Goal: Task Accomplishment & Management: Use online tool/utility

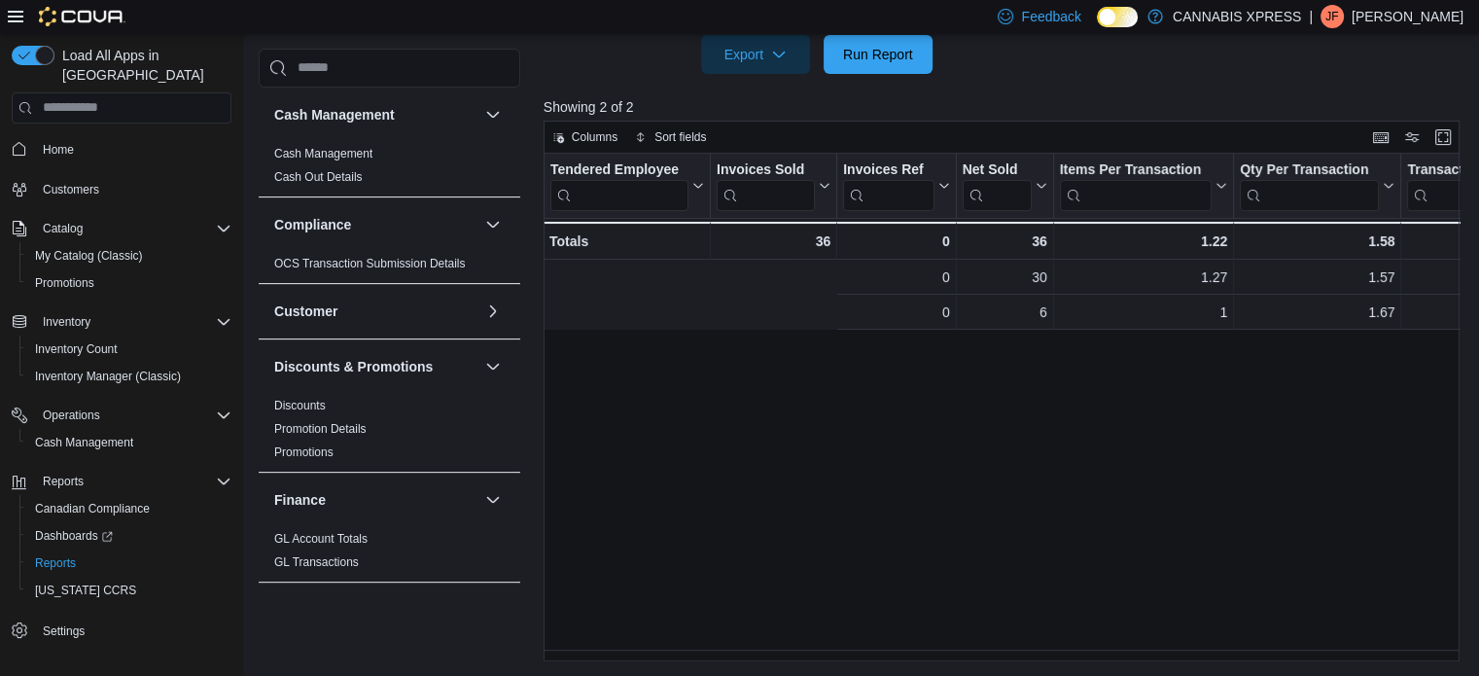
scroll to position [0, 424]
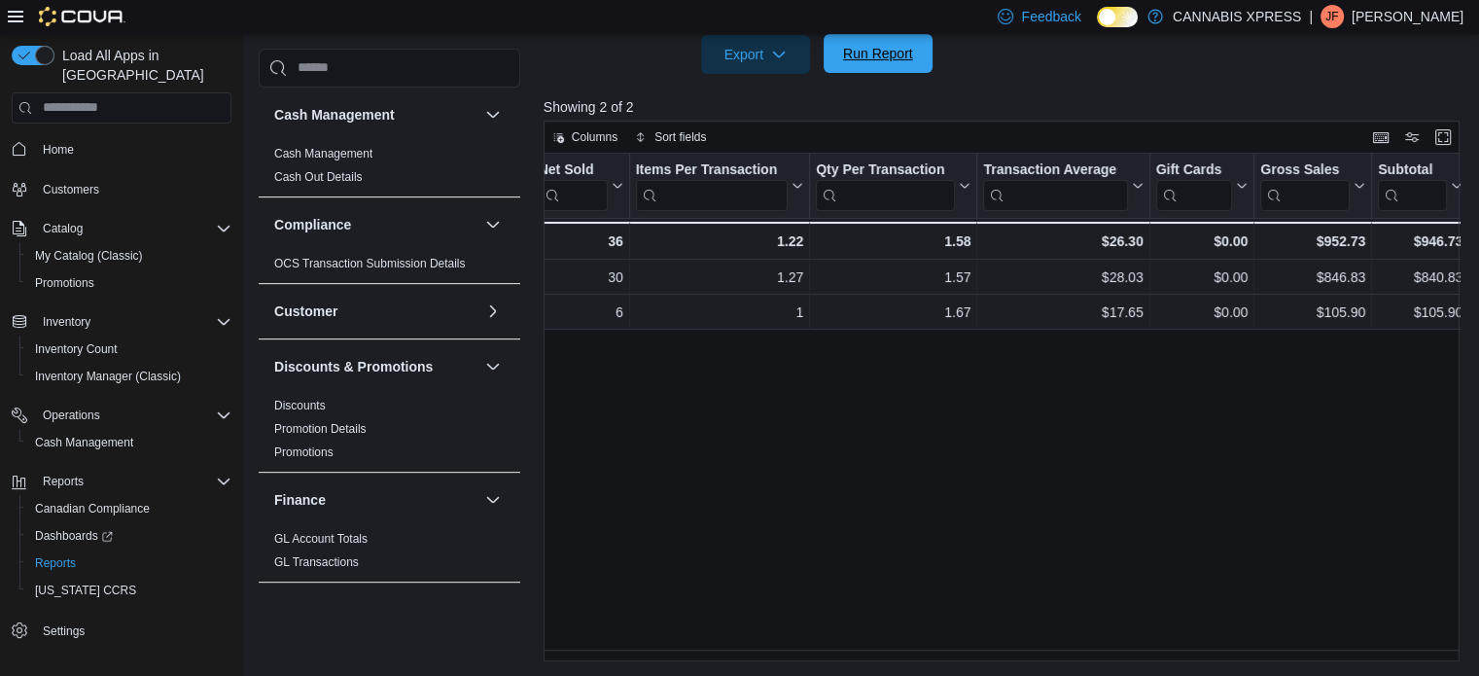
click at [881, 47] on span "Run Report" at bounding box center [878, 53] width 70 height 19
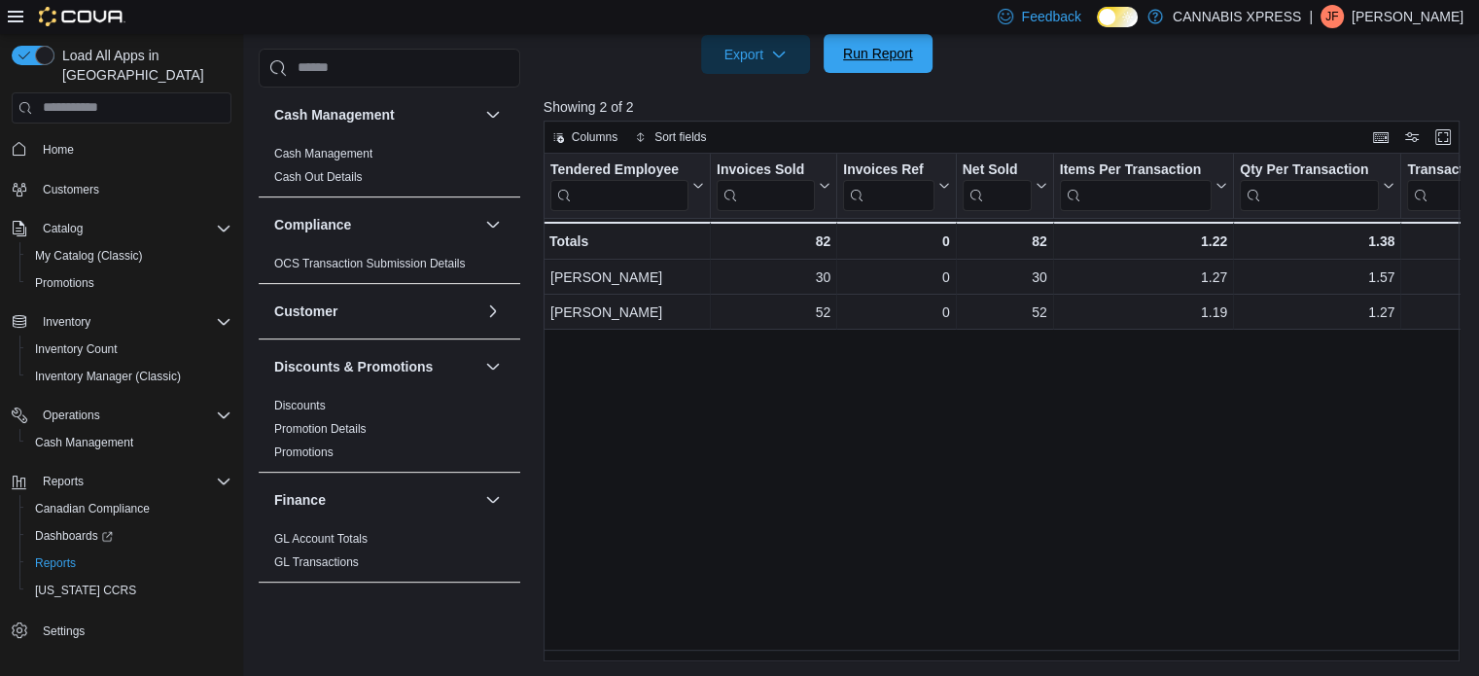
click at [874, 50] on span "Run Report" at bounding box center [878, 53] width 70 height 19
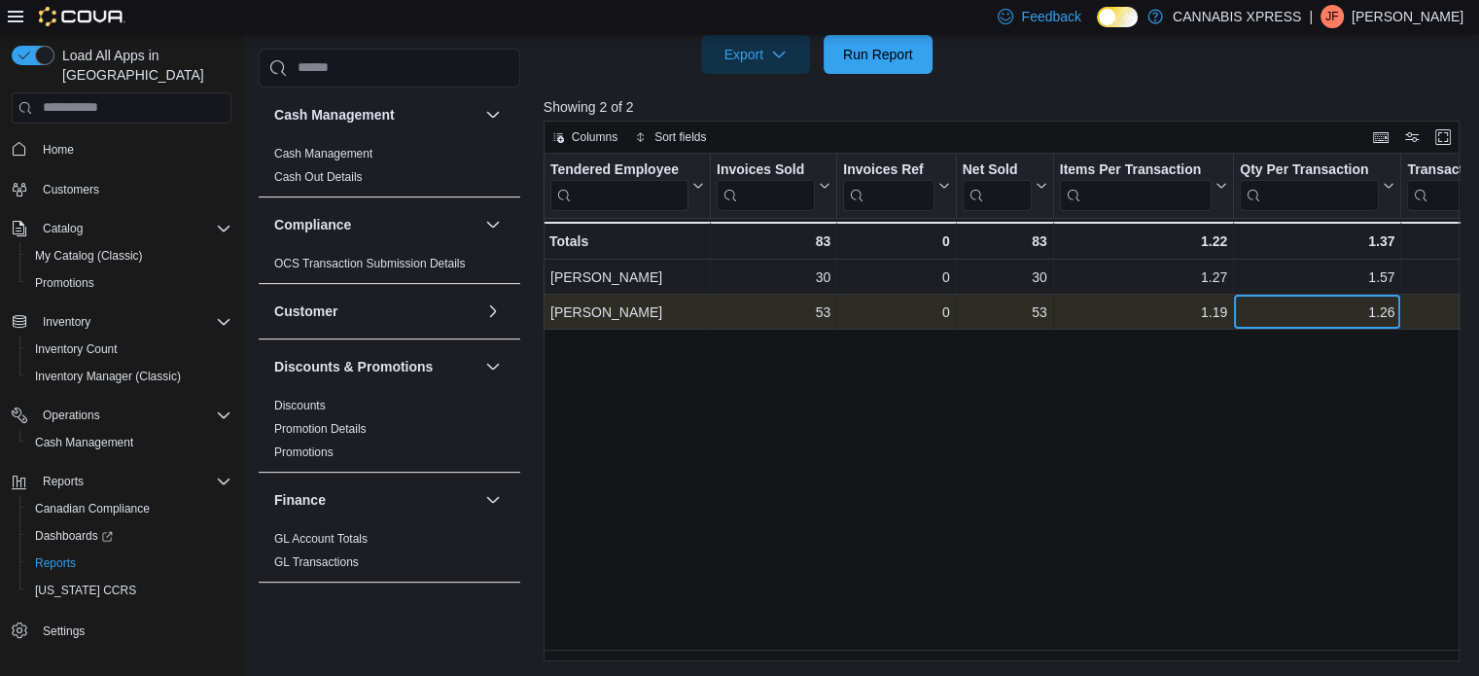
click at [1320, 322] on div "1.26" at bounding box center [1316, 311] width 155 height 23
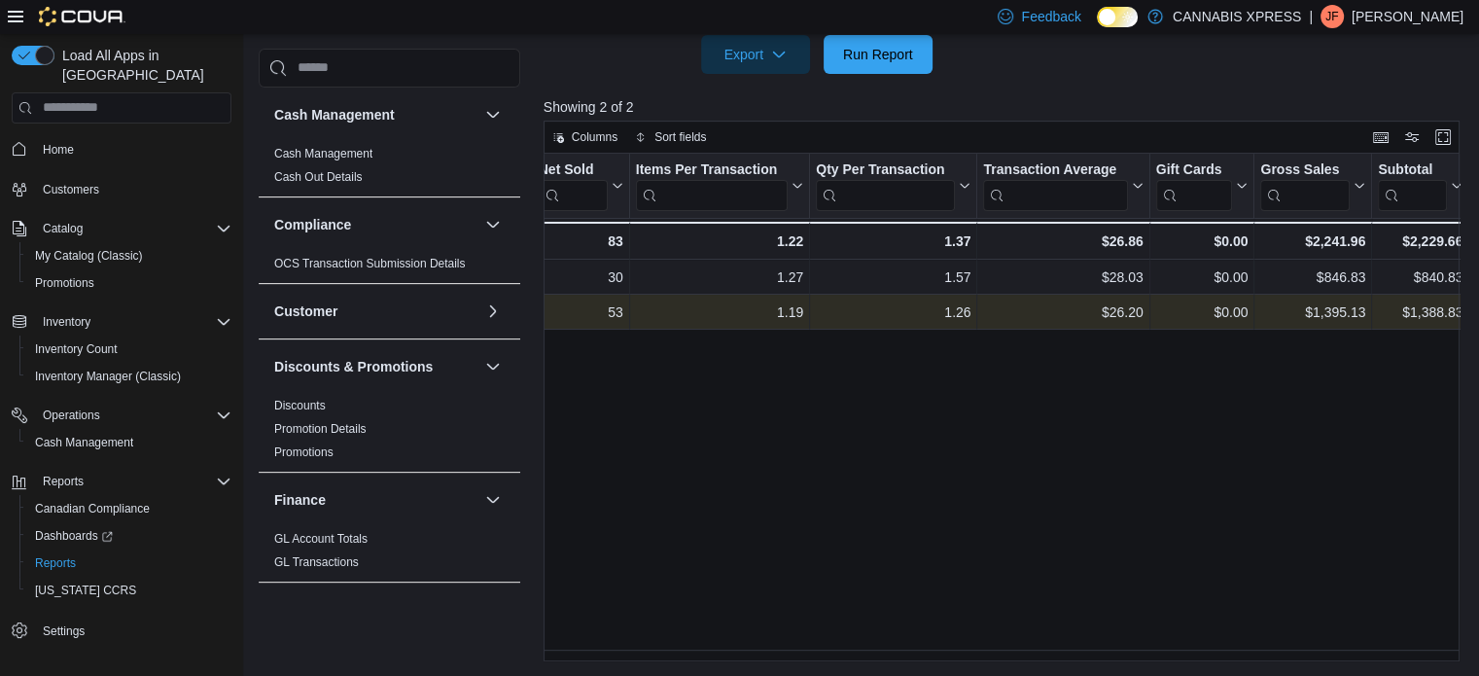
scroll to position [0, 521]
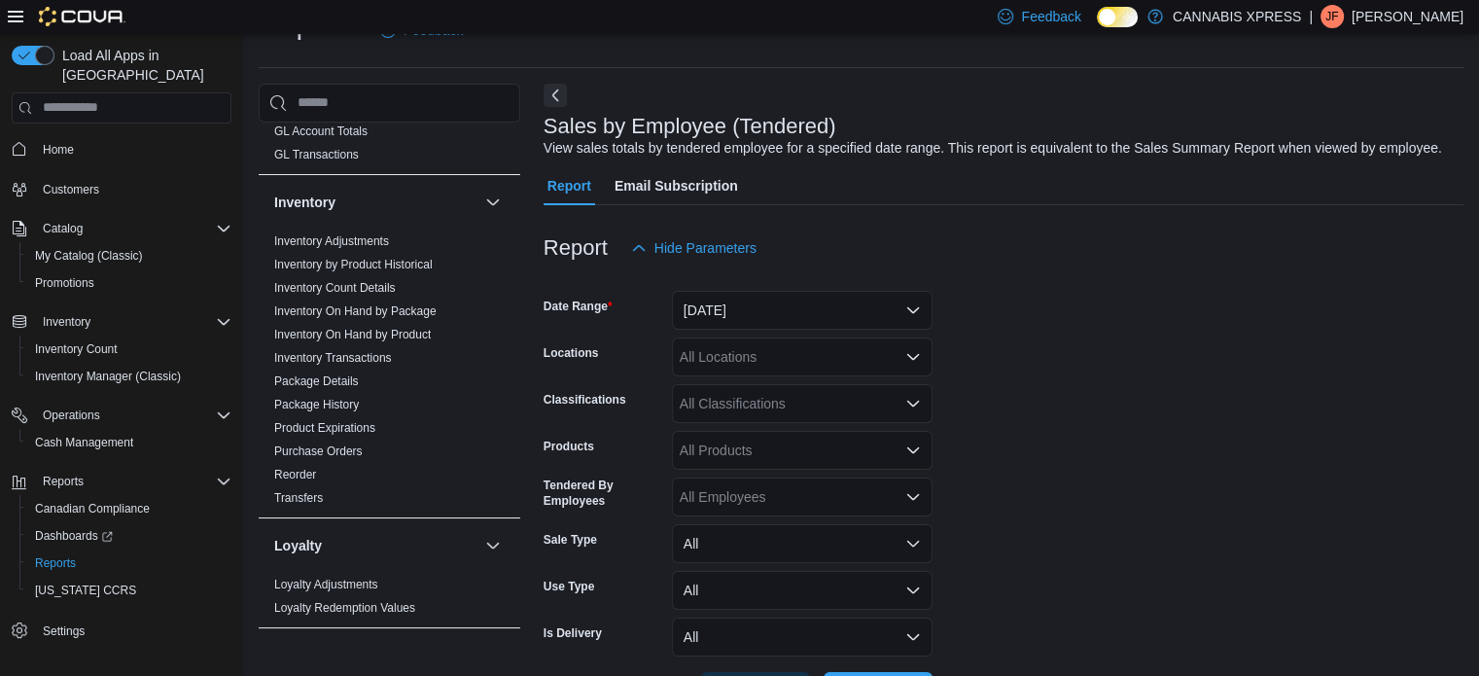
scroll to position [885, 0]
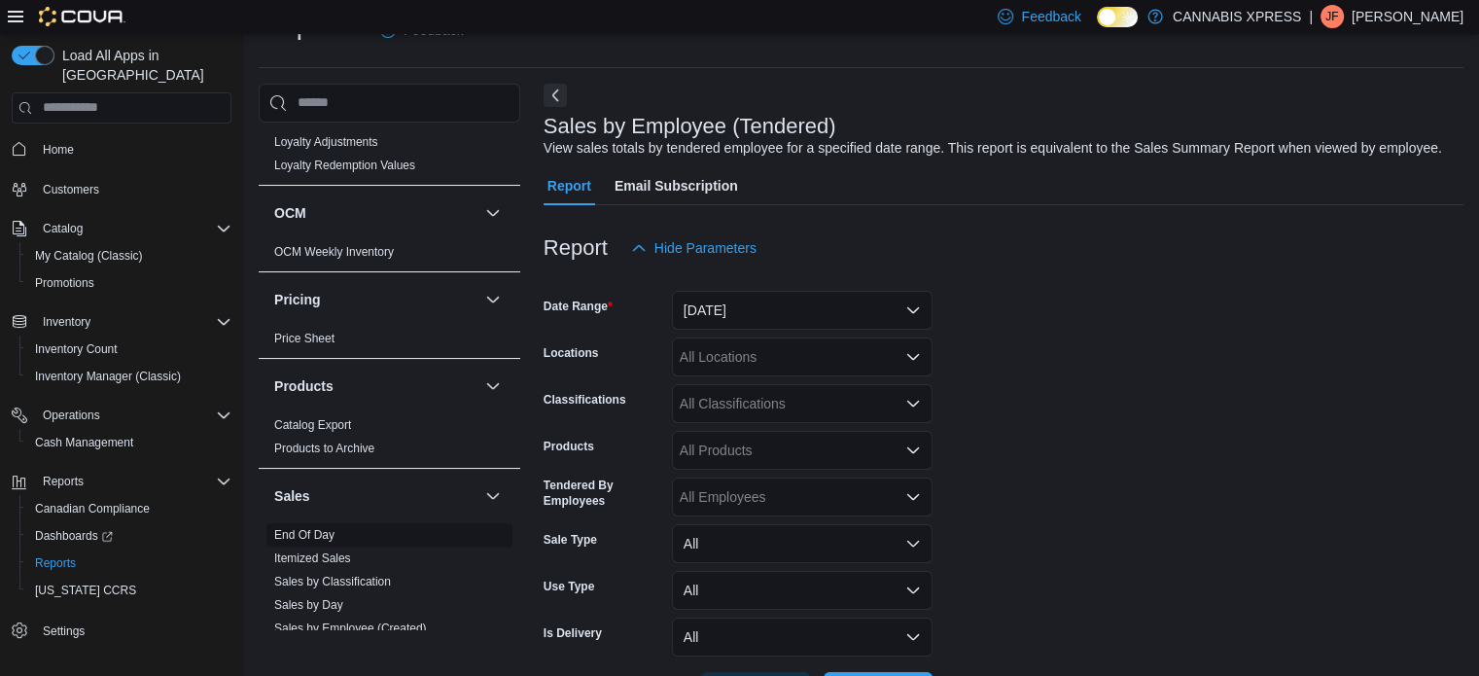
click at [319, 530] on link "End Of Day" at bounding box center [304, 535] width 60 height 14
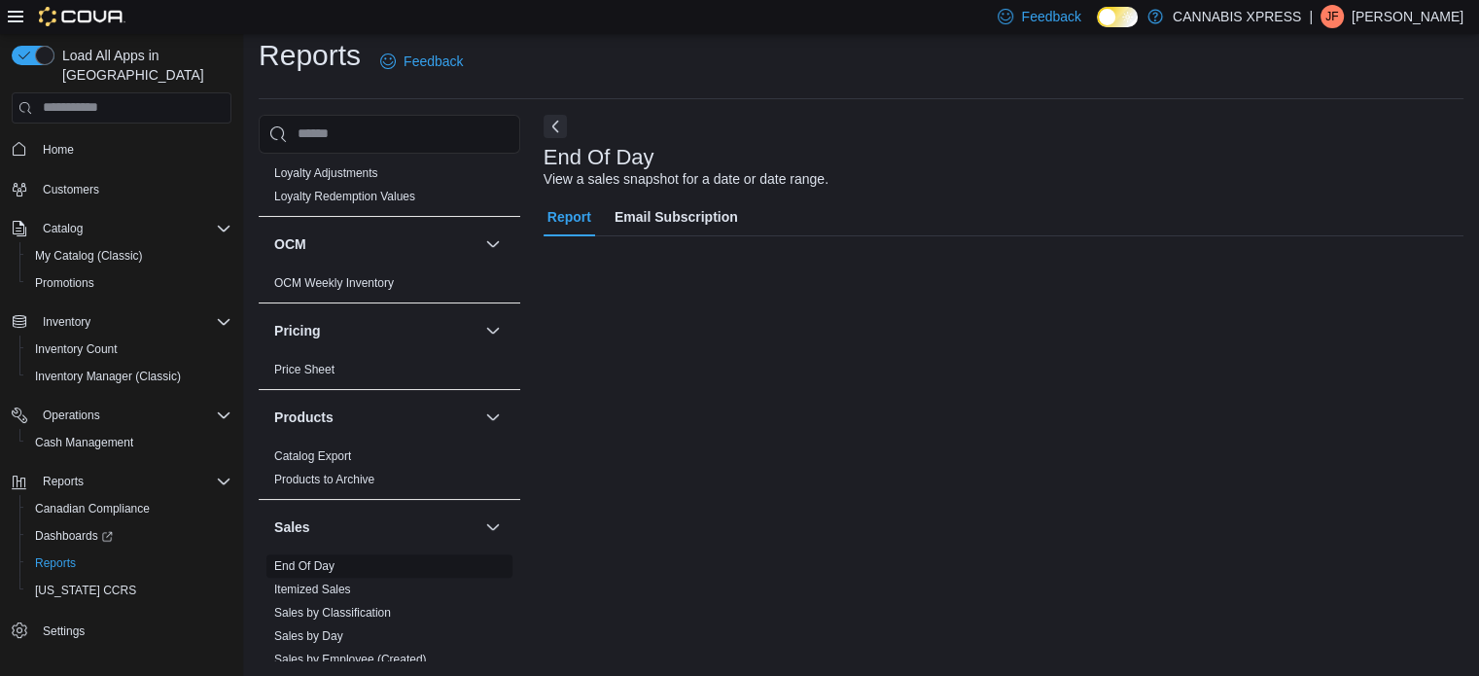
scroll to position [13, 0]
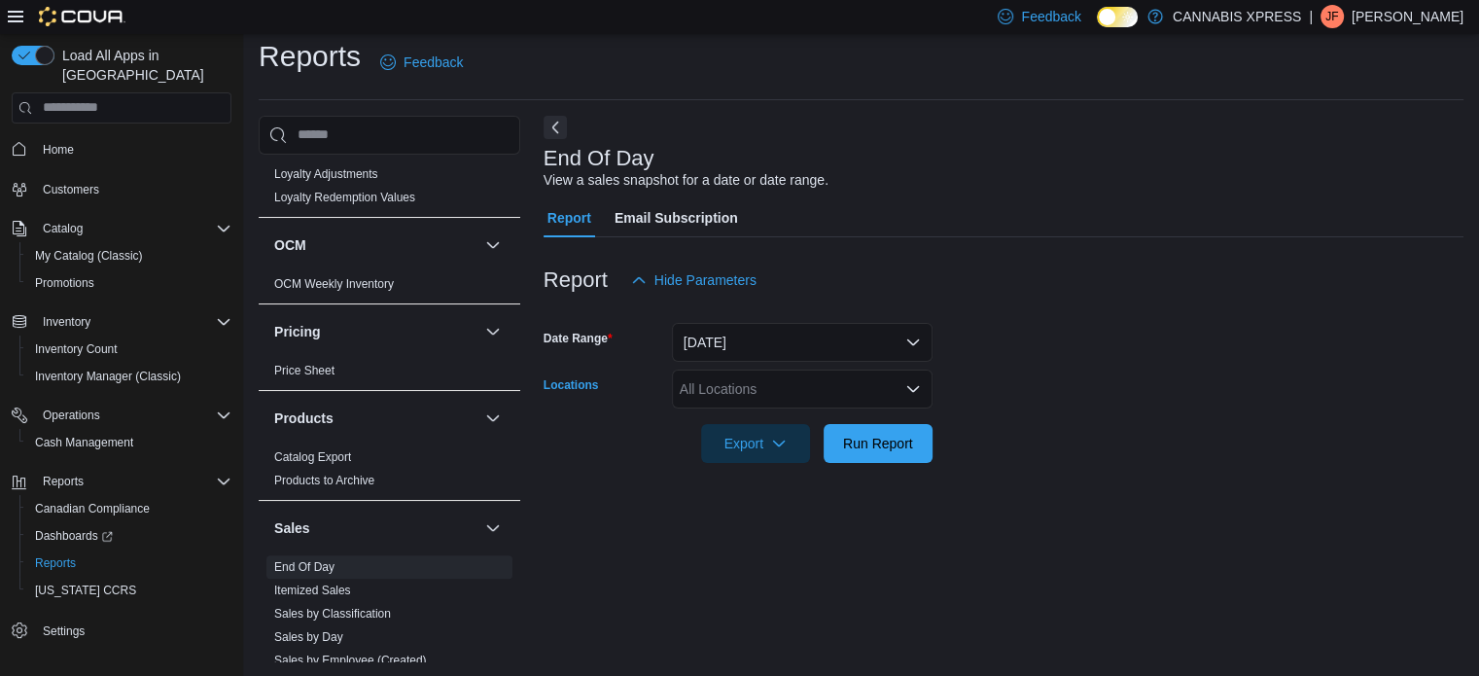
click at [912, 385] on icon "Open list of options" at bounding box center [913, 389] width 16 height 16
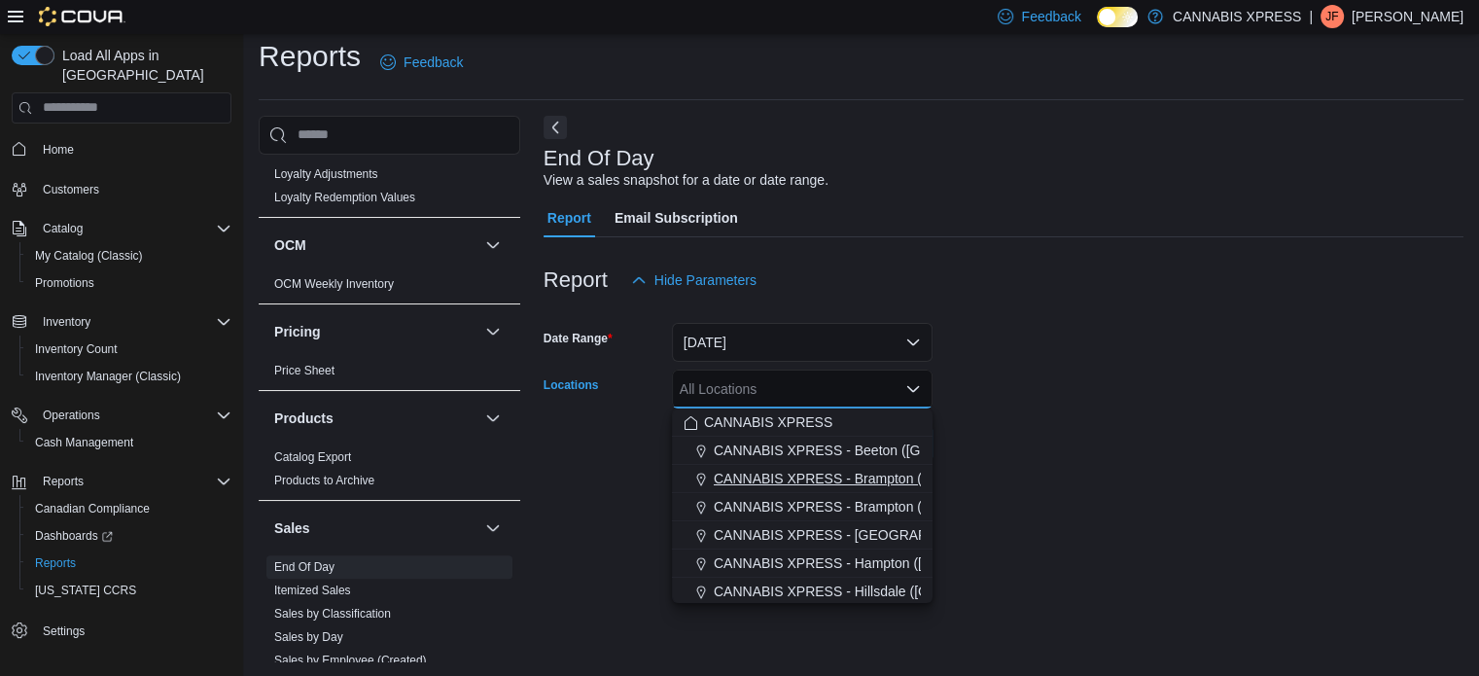
click at [871, 475] on span "CANNABIS XPRESS - Brampton ([GEOGRAPHIC_DATA])" at bounding box center [890, 478] width 354 height 19
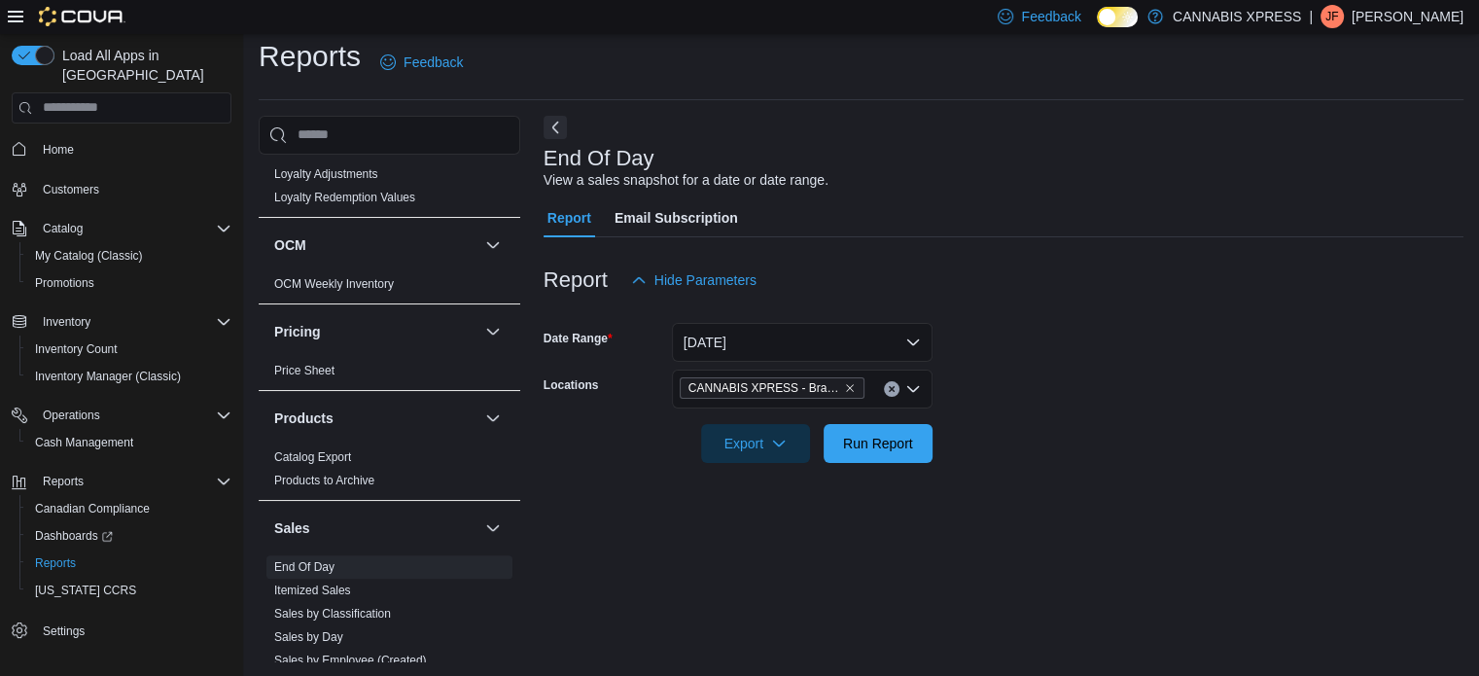
click at [1034, 446] on form "Date Range Today Locations CANNABIS XPRESS - Brampton (Hurontario Street) Expor…" at bounding box center [1003, 380] width 920 height 163
click at [892, 450] on span "Run Report" at bounding box center [878, 442] width 70 height 19
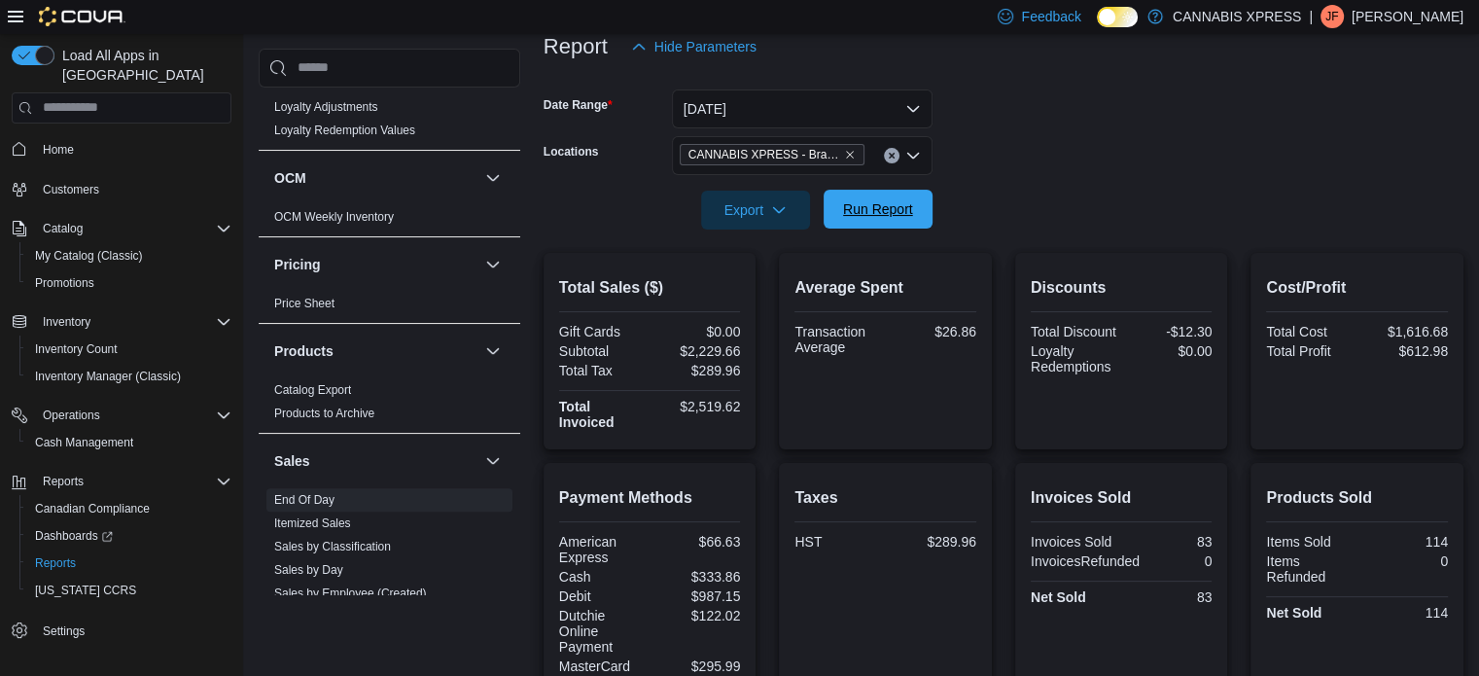
scroll to position [285, 0]
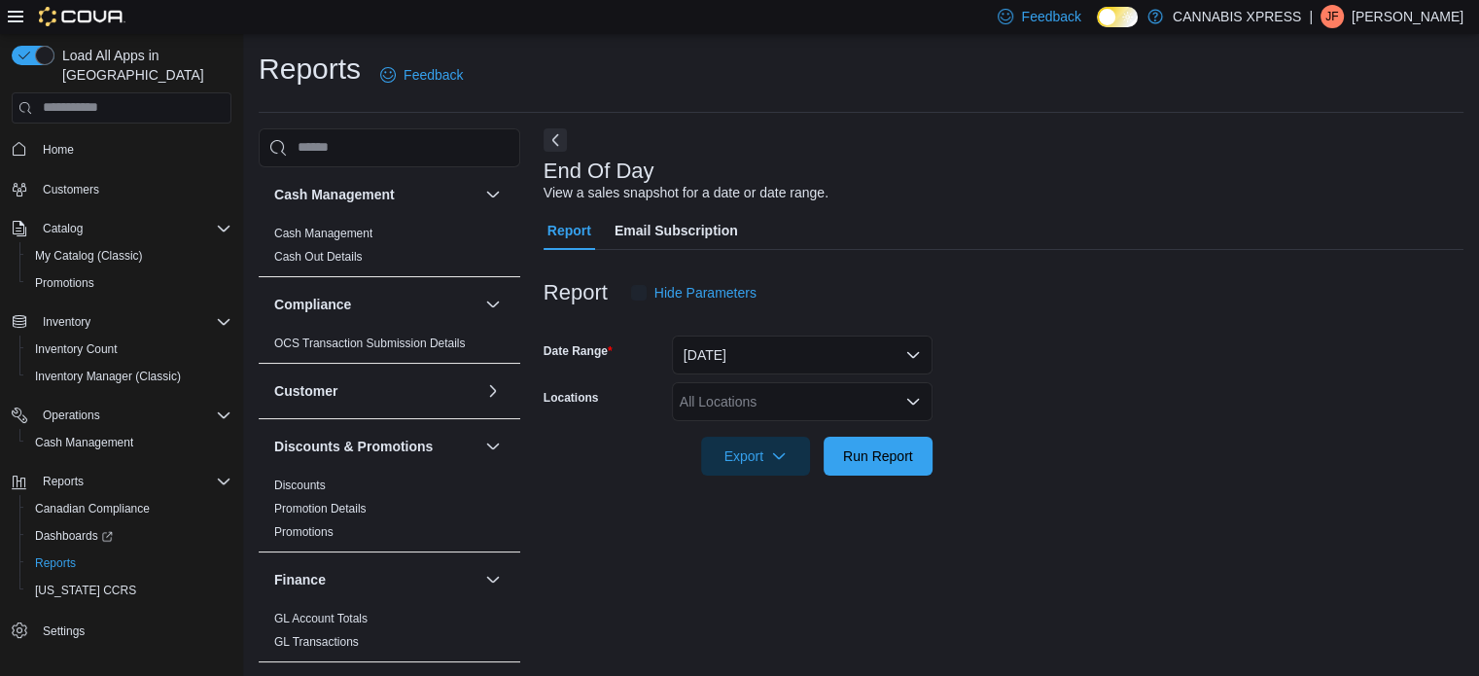
scroll to position [13, 0]
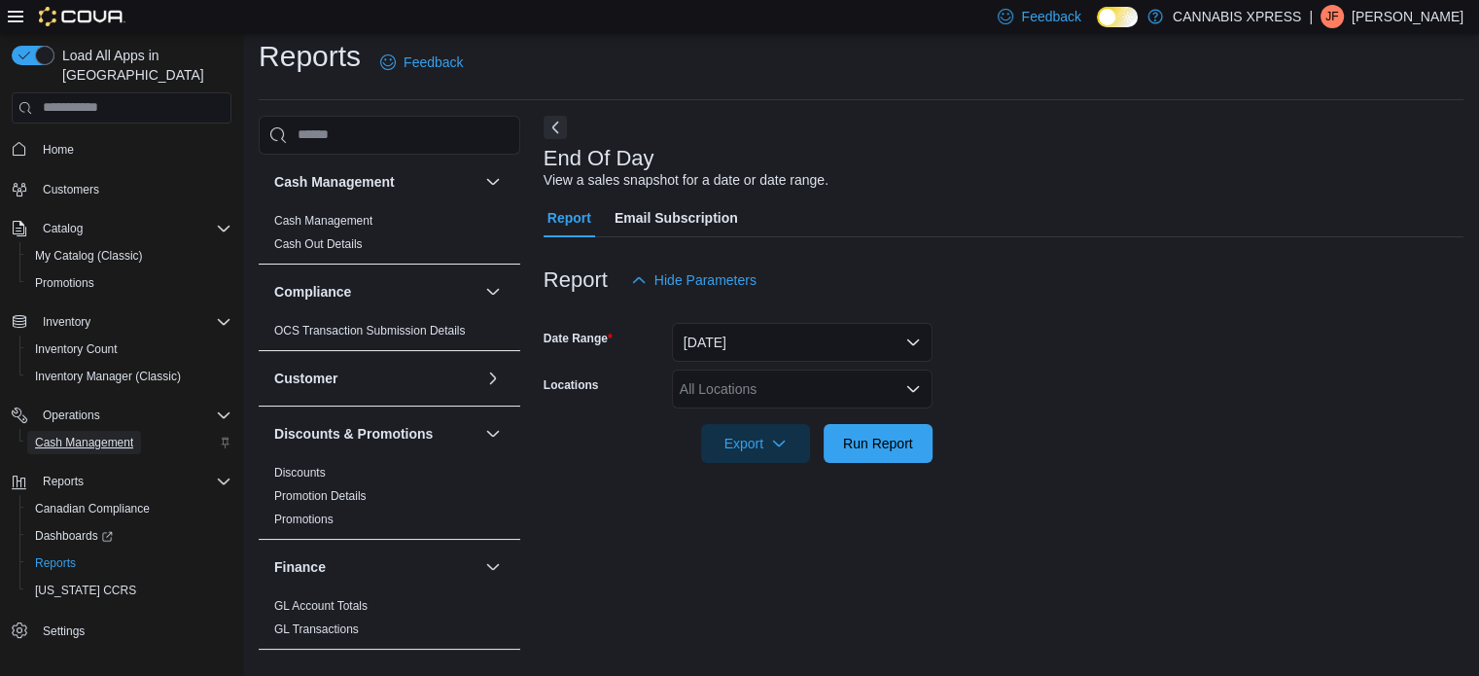
click at [105, 435] on span "Cash Management" at bounding box center [84, 443] width 98 height 16
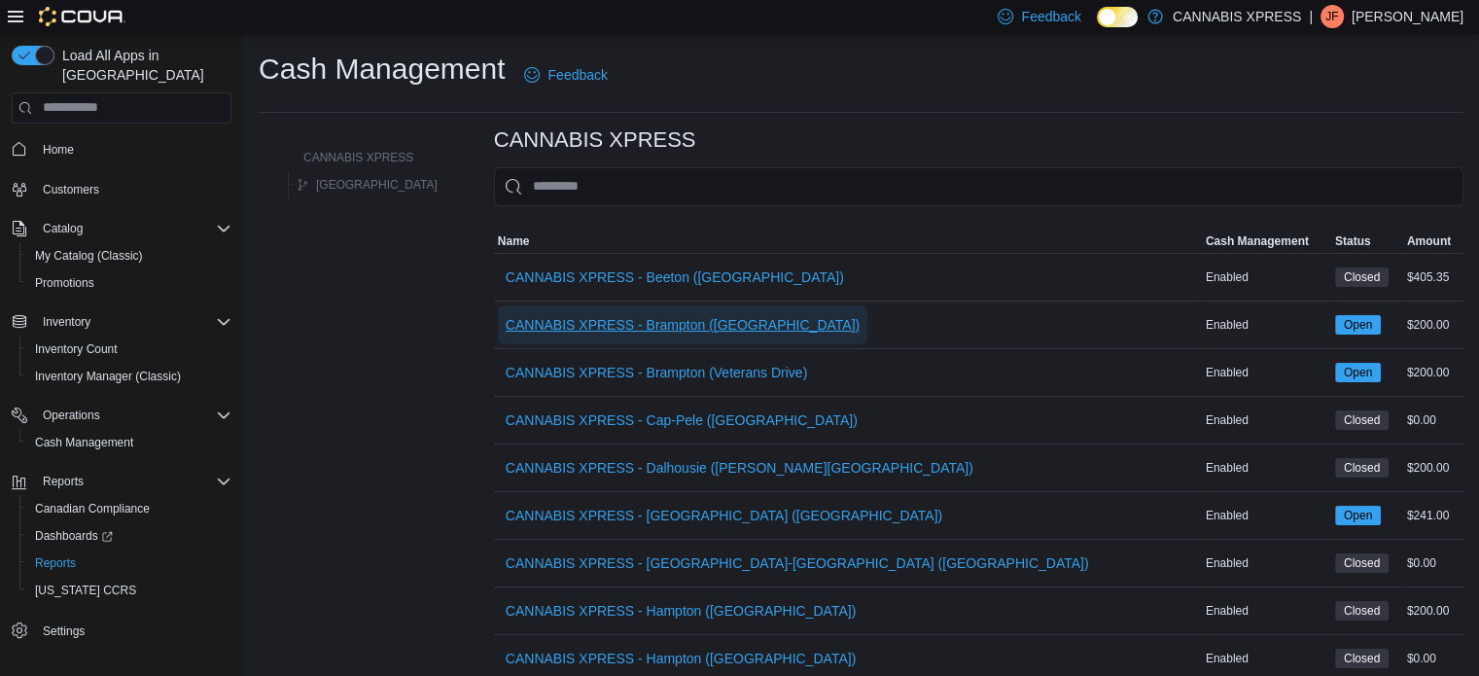
click at [716, 329] on span "CANNABIS XPRESS - Brampton ([GEOGRAPHIC_DATA])" at bounding box center [682, 324] width 354 height 19
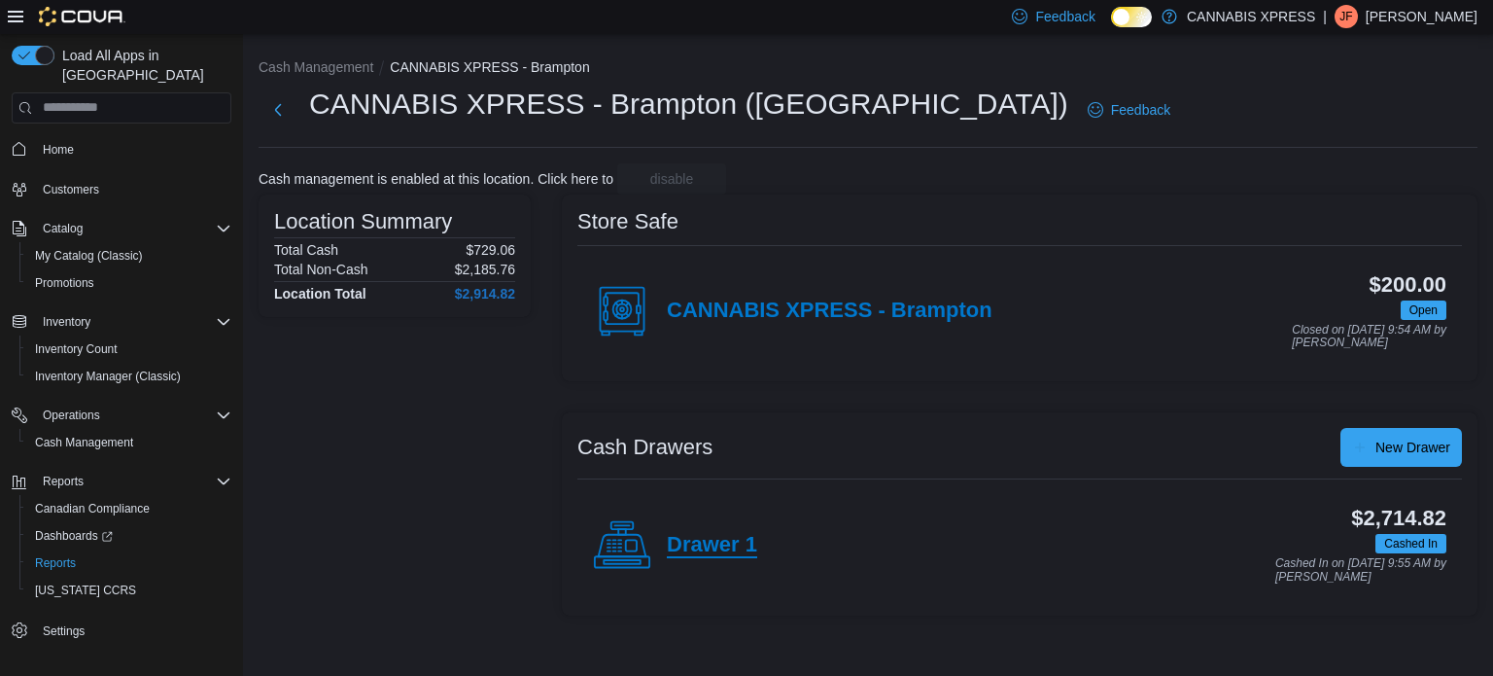
click at [691, 549] on h4 "Drawer 1" at bounding box center [712, 545] width 90 height 25
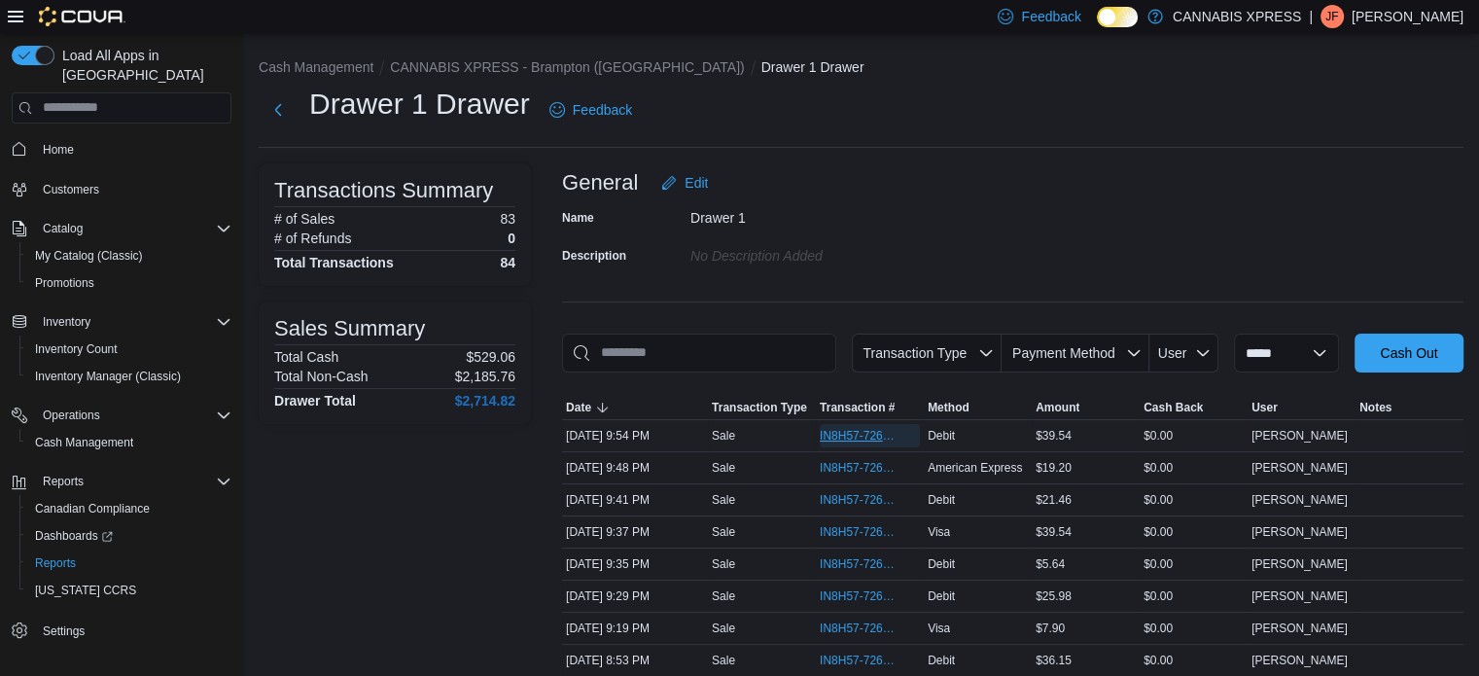
click at [879, 434] on span "IN8H57-726705" at bounding box center [859, 436] width 81 height 16
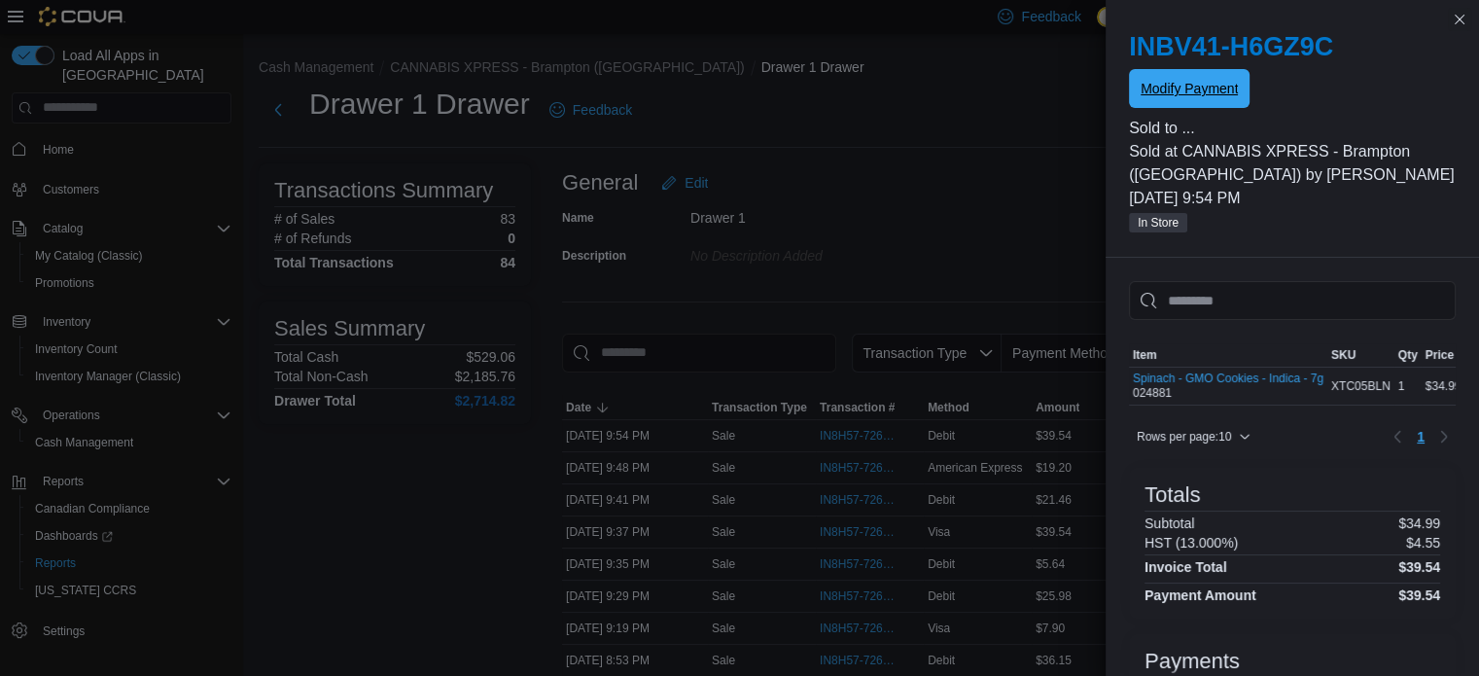
click at [1174, 80] on span "Modify Payment" at bounding box center [1188, 88] width 97 height 39
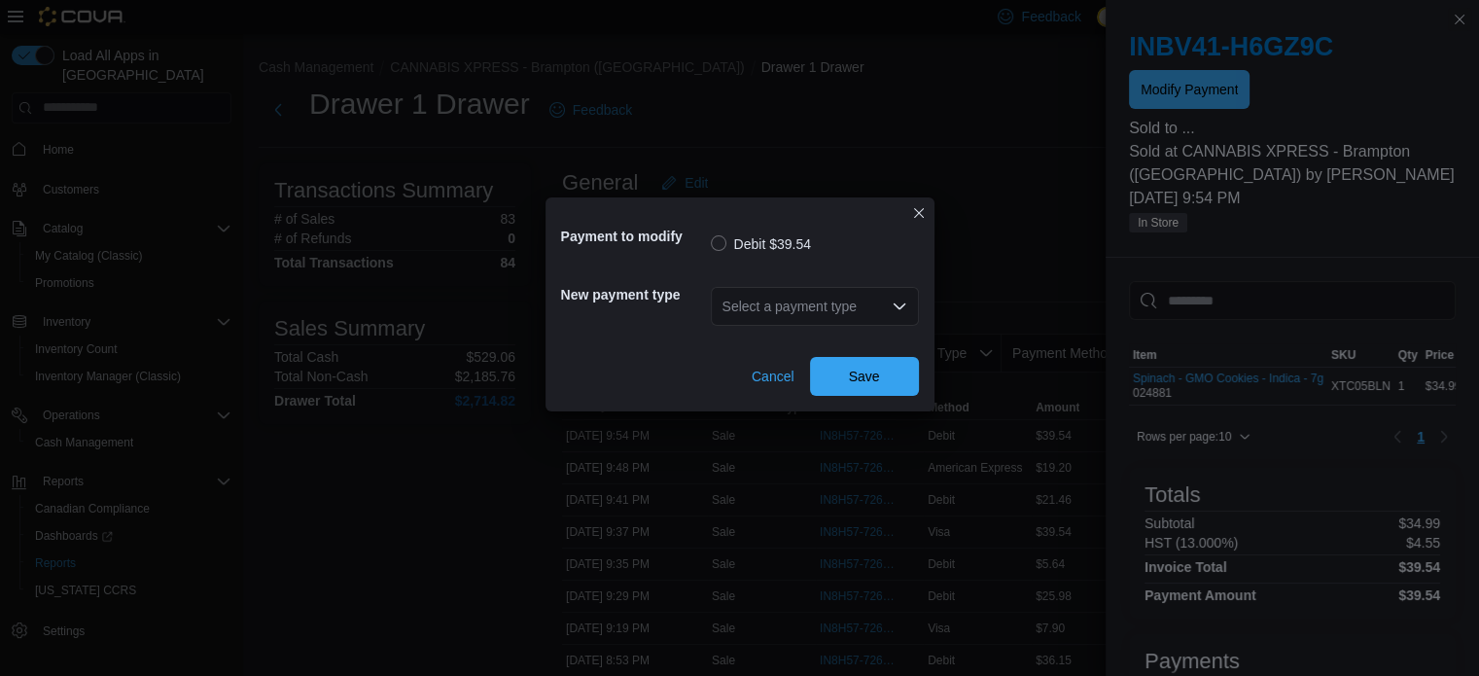
click at [895, 306] on icon "Open list of options" at bounding box center [898, 305] width 12 height 6
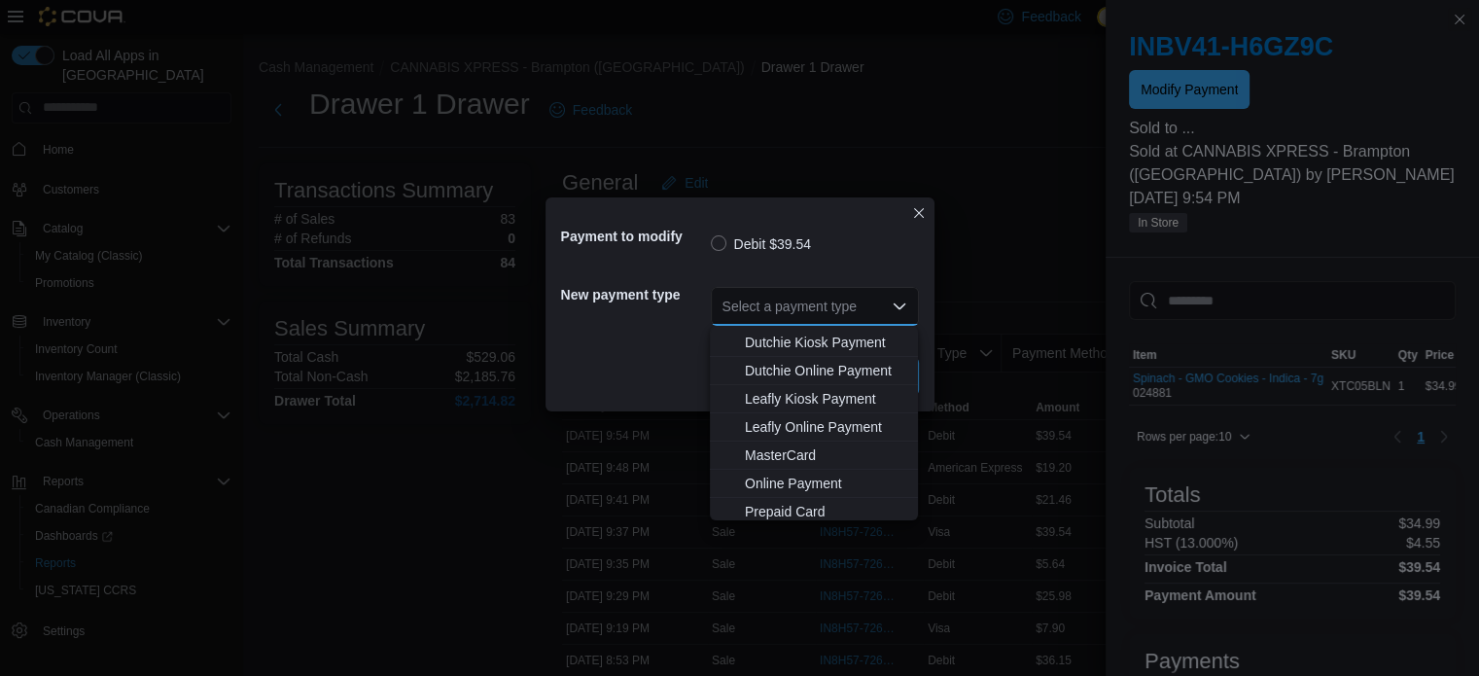
scroll to position [169, 0]
click at [752, 504] on span "Visa" at bounding box center [825, 508] width 161 height 19
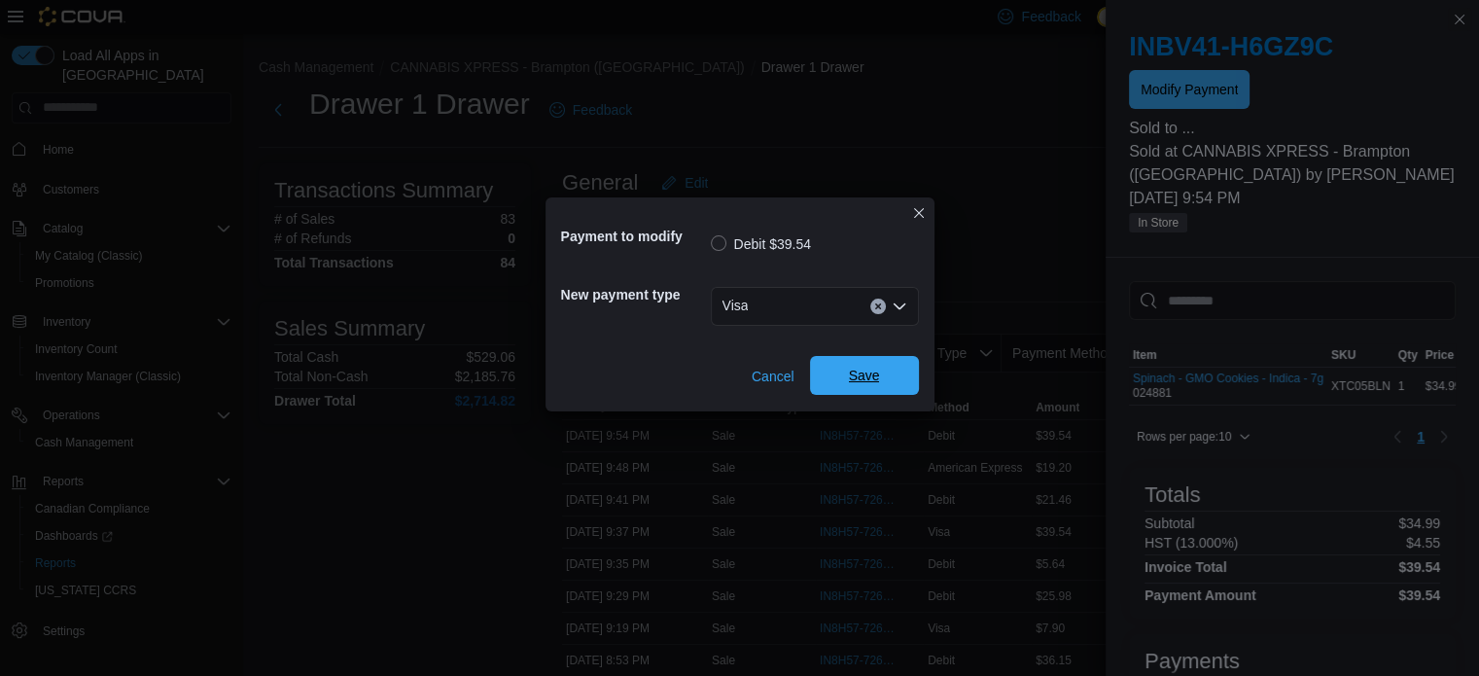
click at [843, 388] on span "Save" at bounding box center [864, 375] width 86 height 39
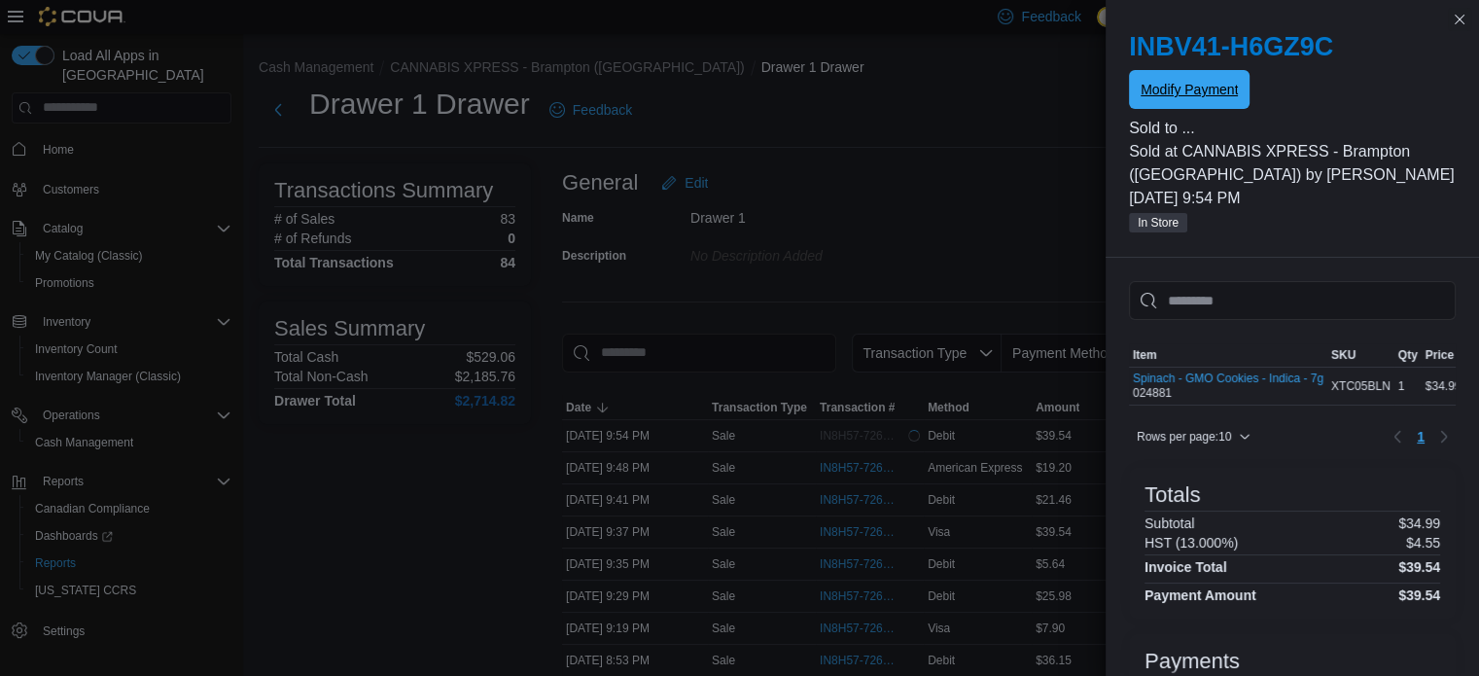
scroll to position [0, 0]
